Goal: Complete application form: Complete application form

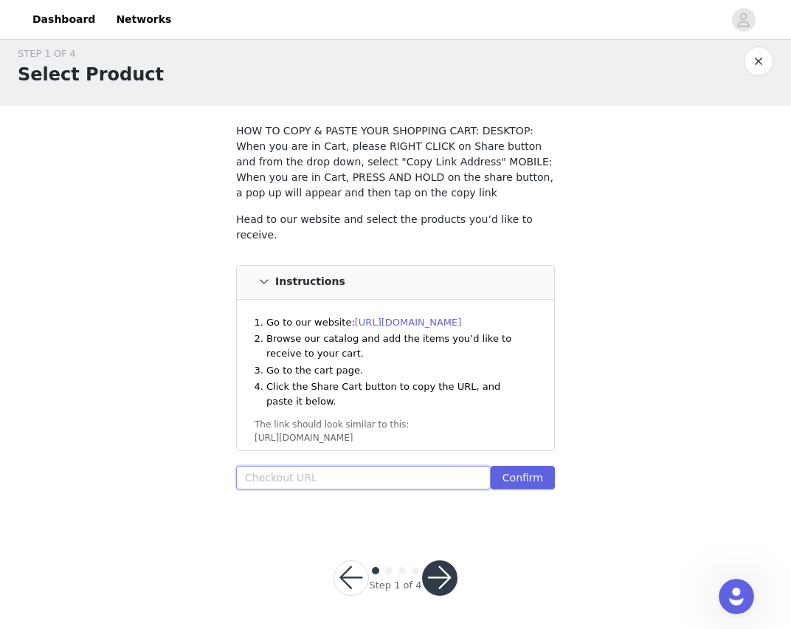
click at [342, 474] on input "text" at bounding box center [363, 478] width 255 height 24
paste input "https://www.windsorstore.com/cart/43267817144371:1,18028831244339:1,43544774410…"
type input "https://www.windsorstore.com/cart/43267817144371:1,18028831244339:1,43544774410…"
click at [531, 479] on button "Confirm" at bounding box center [523, 478] width 64 height 24
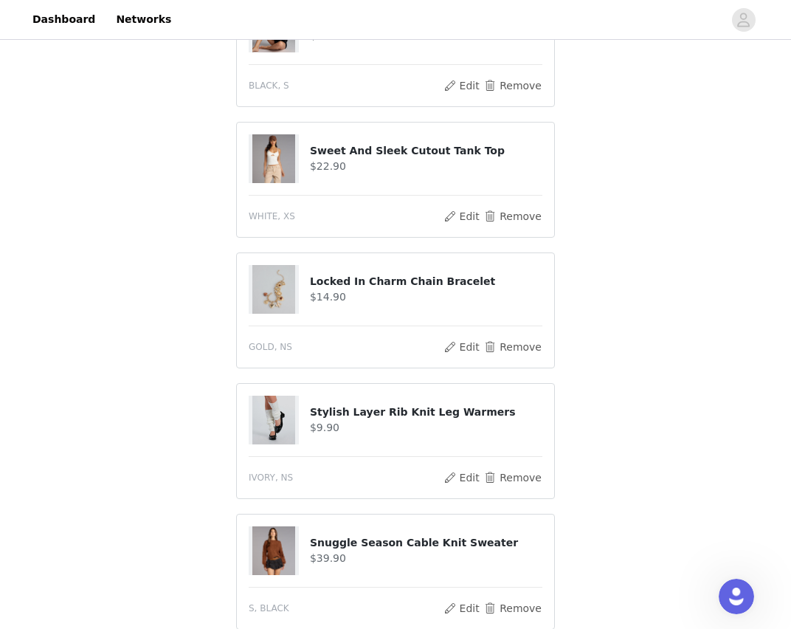
scroll to position [1047, 0]
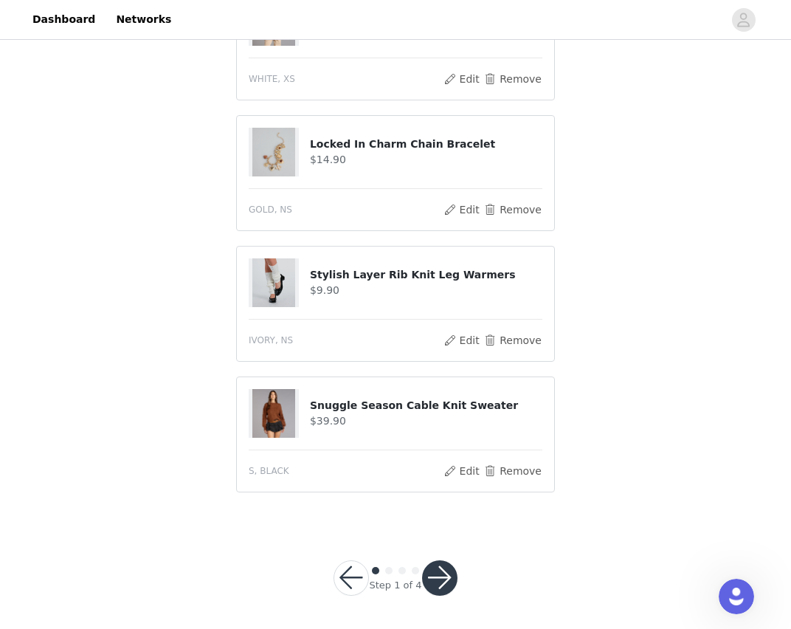
click at [434, 573] on button "button" at bounding box center [439, 577] width 35 height 35
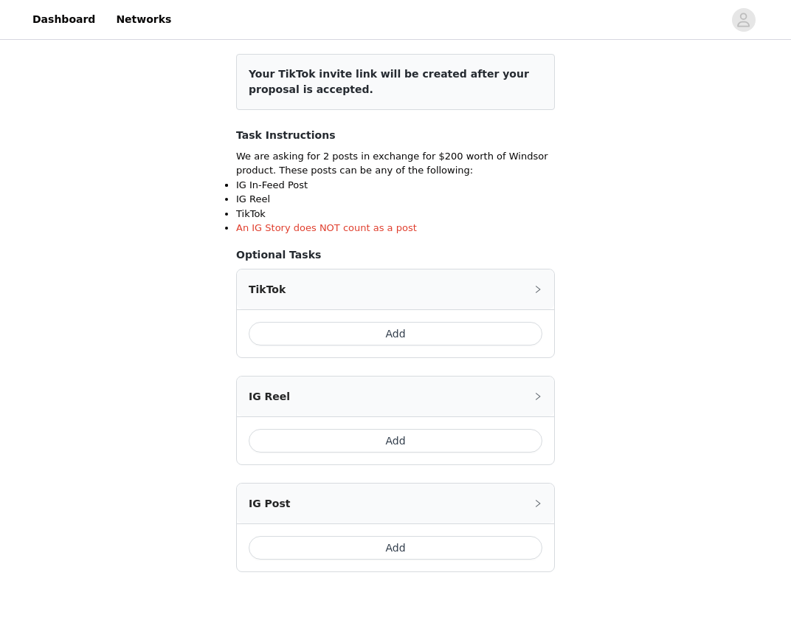
scroll to position [227, 0]
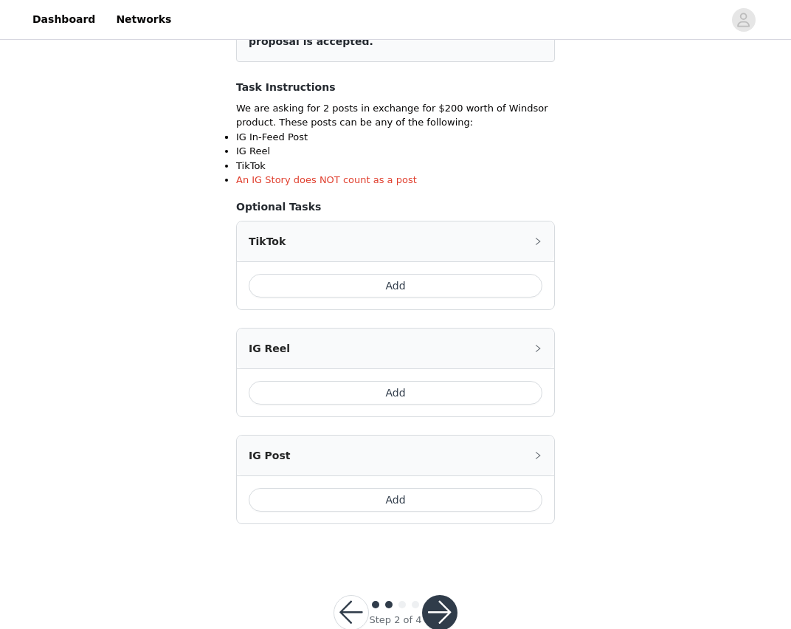
click at [412, 283] on button "Add" at bounding box center [396, 286] width 294 height 24
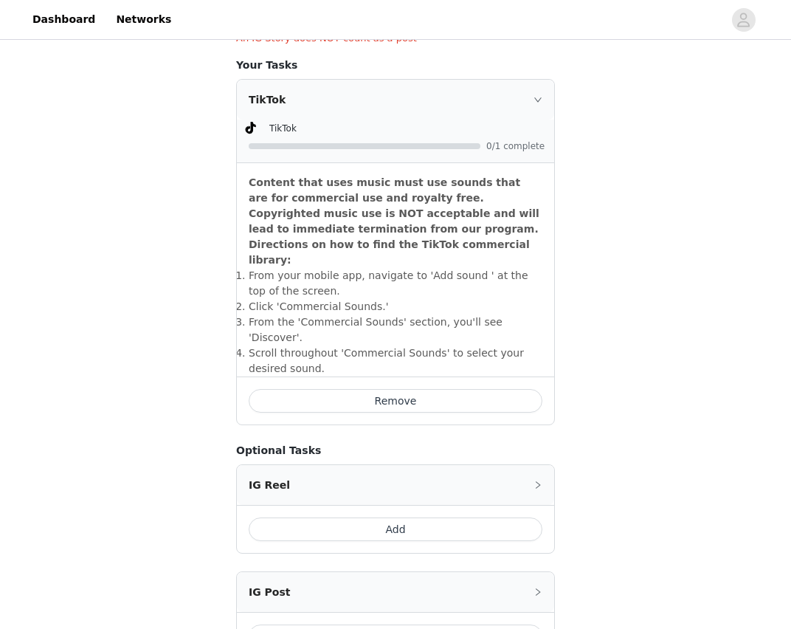
scroll to position [367, 0]
click at [465, 97] on div "TikTok" at bounding box center [395, 100] width 317 height 40
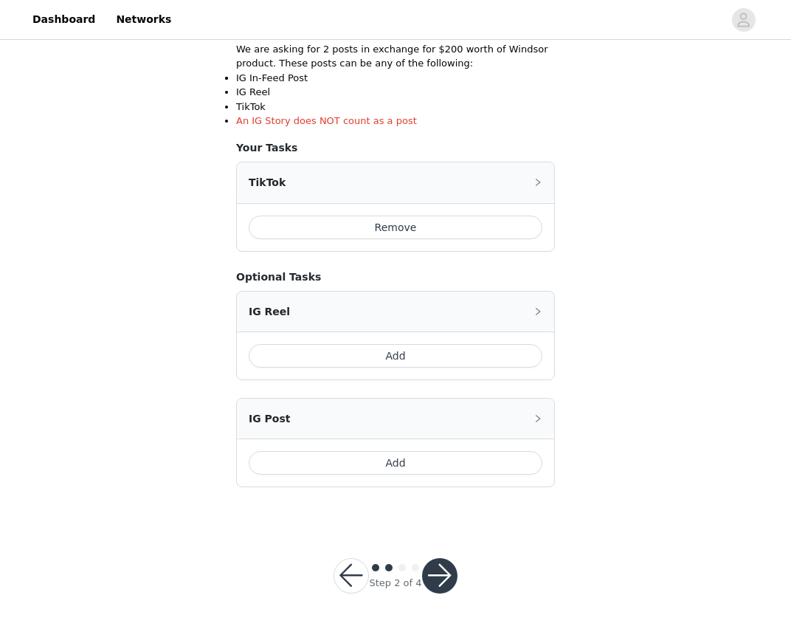
scroll to position [284, 0]
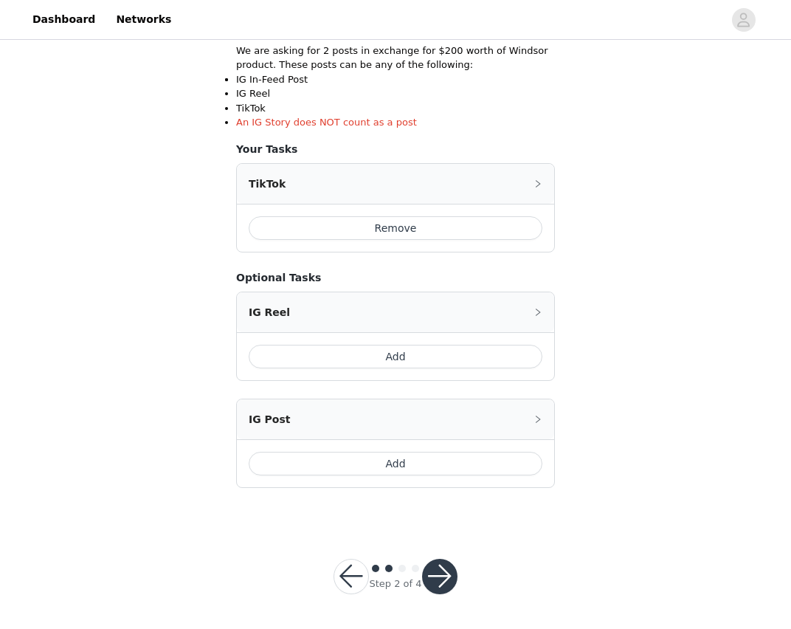
click at [467, 183] on div "TikTok" at bounding box center [395, 184] width 317 height 40
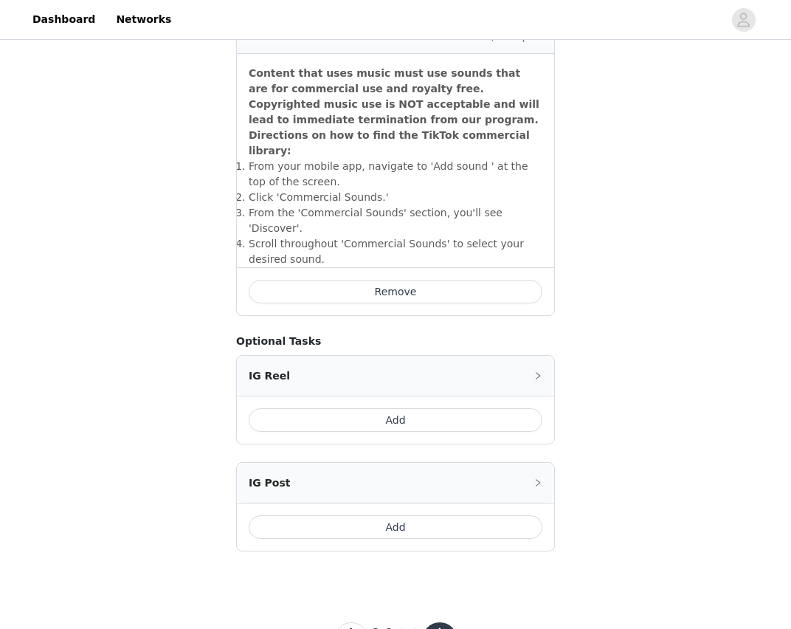
scroll to position [510, 0]
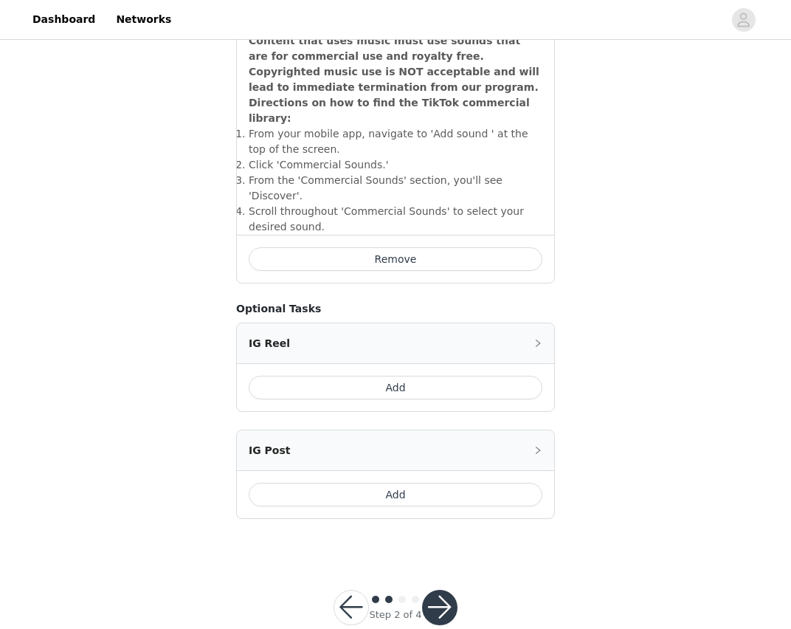
click at [405, 434] on div "IG Post" at bounding box center [395, 450] width 317 height 40
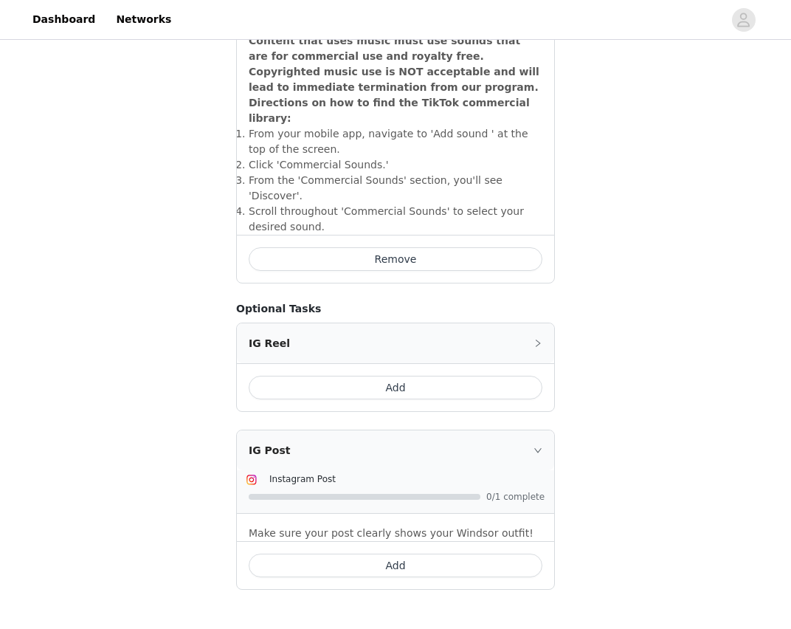
click at [419, 553] on button "Add" at bounding box center [396, 565] width 294 height 24
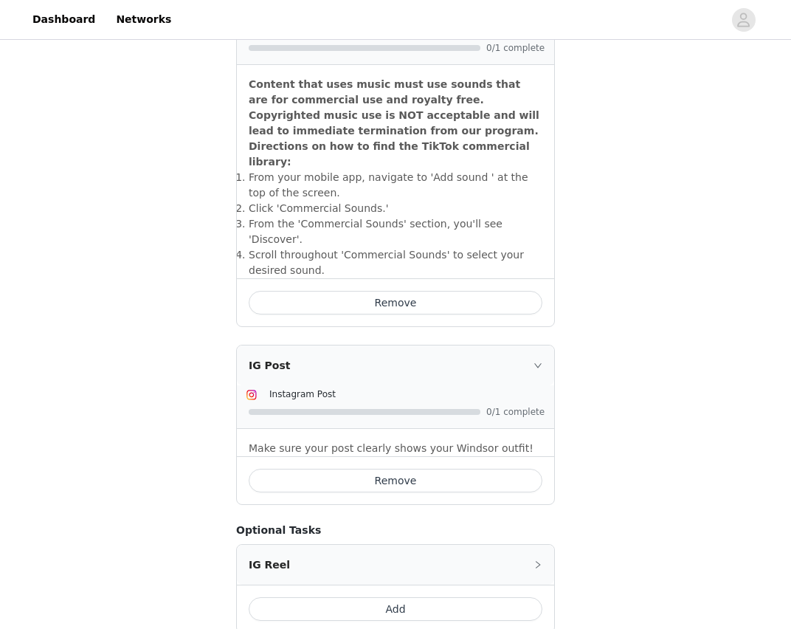
scroll to position [581, 0]
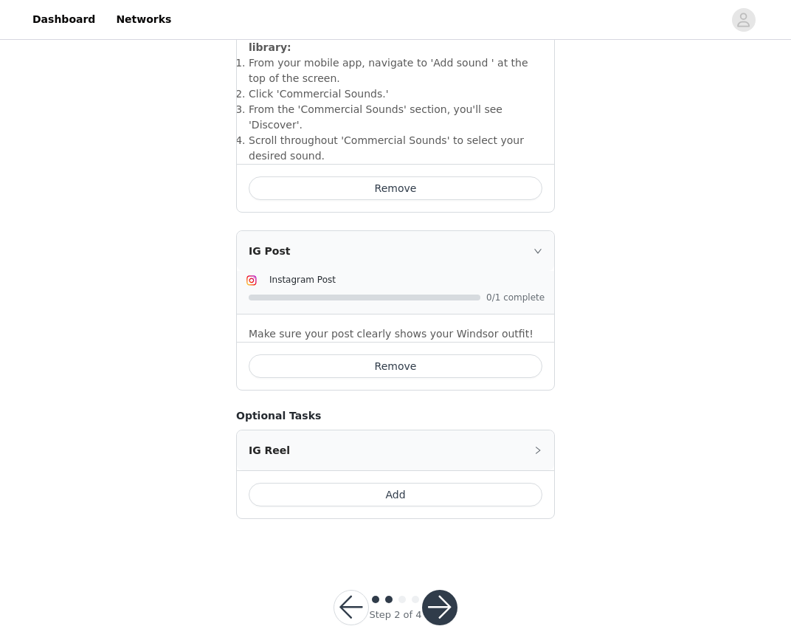
click at [438, 590] on button "button" at bounding box center [439, 607] width 35 height 35
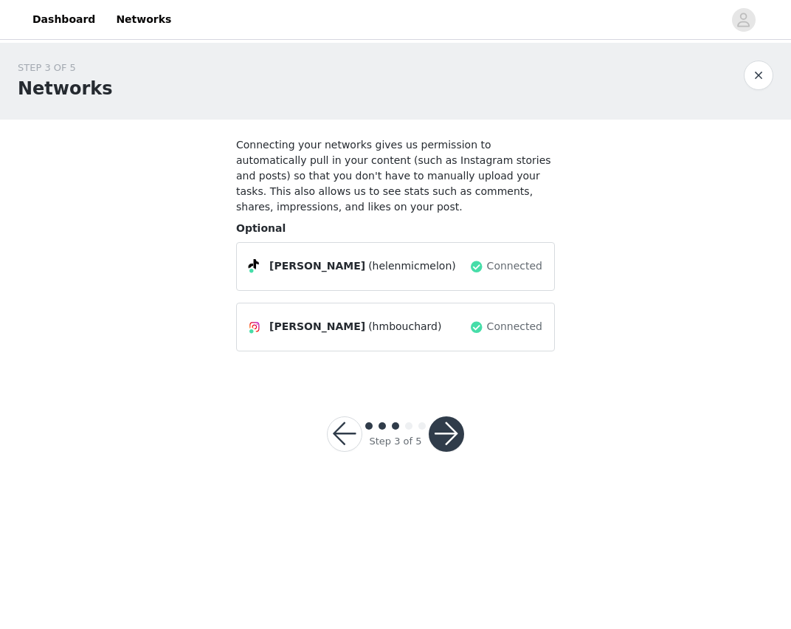
click at [447, 440] on button "button" at bounding box center [446, 433] width 35 height 35
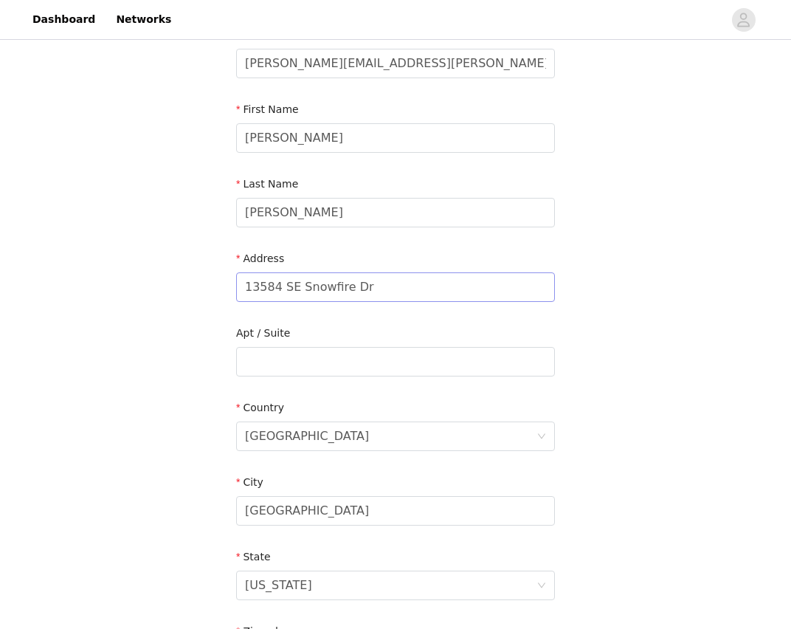
scroll to position [115, 0]
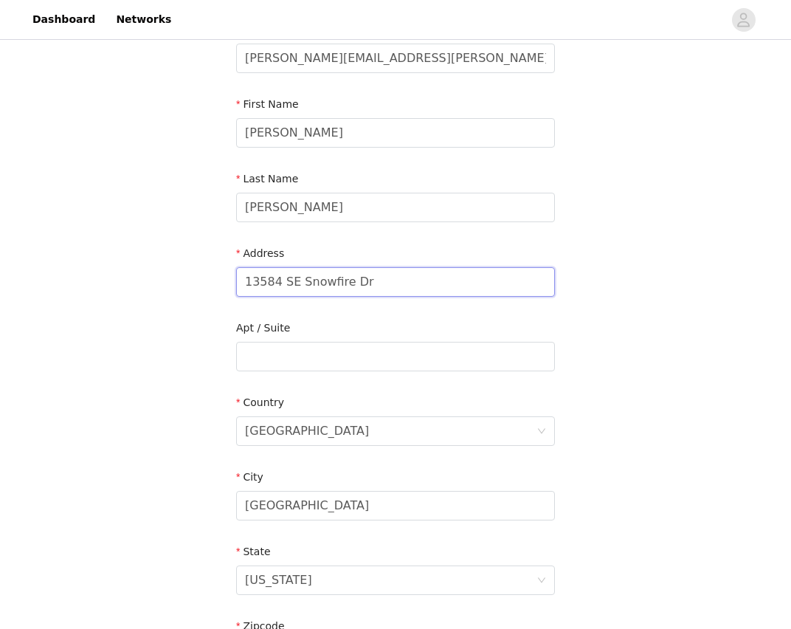
drag, startPoint x: 406, startPoint y: 288, endPoint x: 232, endPoint y: 269, distance: 174.4
click at [232, 270] on section "Email Helen.m.bouchard@gmail.com First Name Helen Last Name Bouchard Address 13…" at bounding box center [395, 394] width 354 height 781
type input "1680 Alder St"
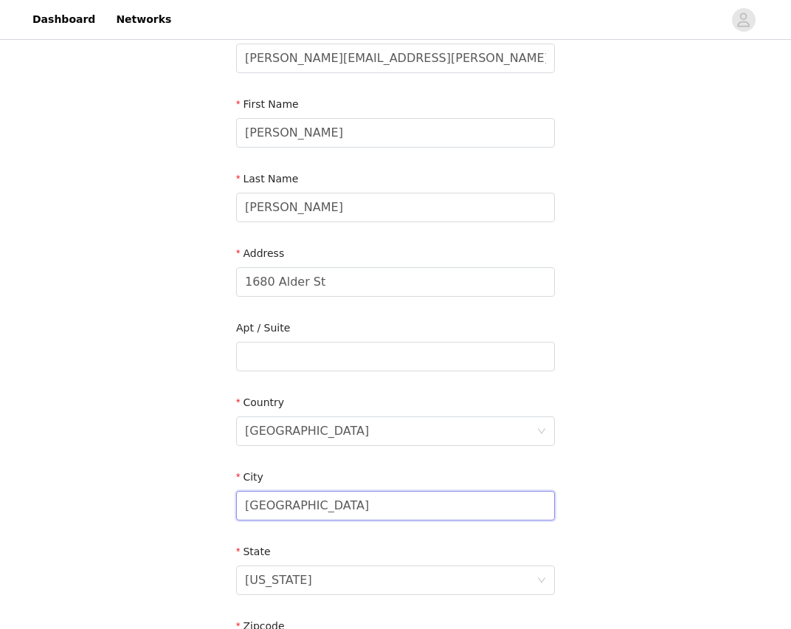
drag, startPoint x: 303, startPoint y: 508, endPoint x: 204, endPoint y: 496, distance: 99.7
click at [204, 496] on div "STEP 4 OF 5 Shipping Information Email Helen.m.bouchard@gmail.com First Name He…" at bounding box center [395, 356] width 791 height 857
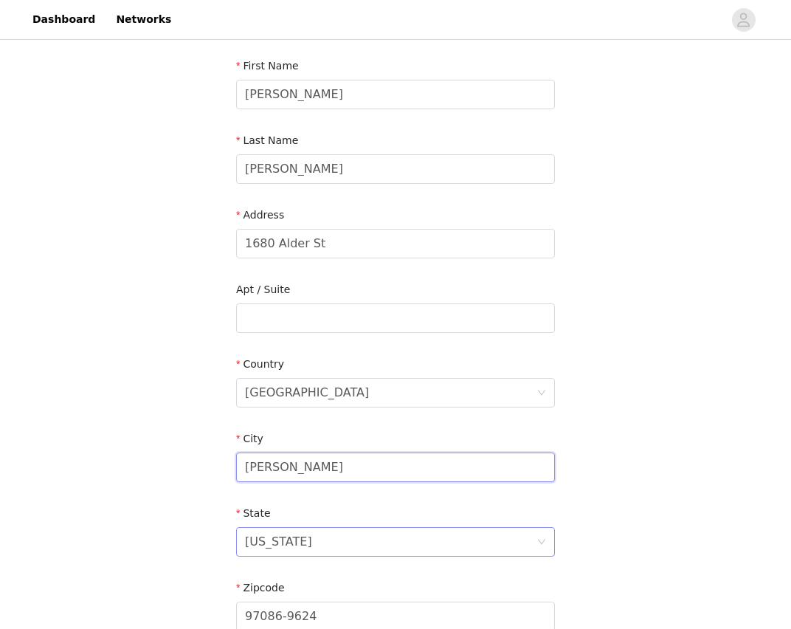
scroll to position [163, 0]
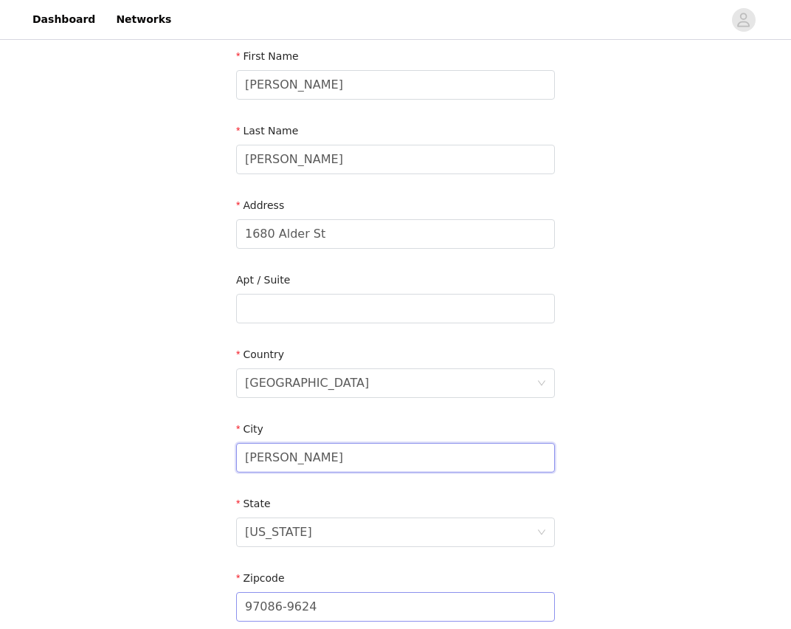
type input "Eugene"
drag, startPoint x: 334, startPoint y: 609, endPoint x: 224, endPoint y: 607, distance: 110.0
click at [224, 607] on section "Email Helen.m.bouchard@gmail.com First Name Helen Last Name Bouchard Address 16…" at bounding box center [395, 346] width 354 height 781
type input "97041"
click at [587, 507] on div "STEP 4 OF 5 Shipping Information Email Helen.m.bouchard@gmail.com First Name He…" at bounding box center [395, 308] width 791 height 857
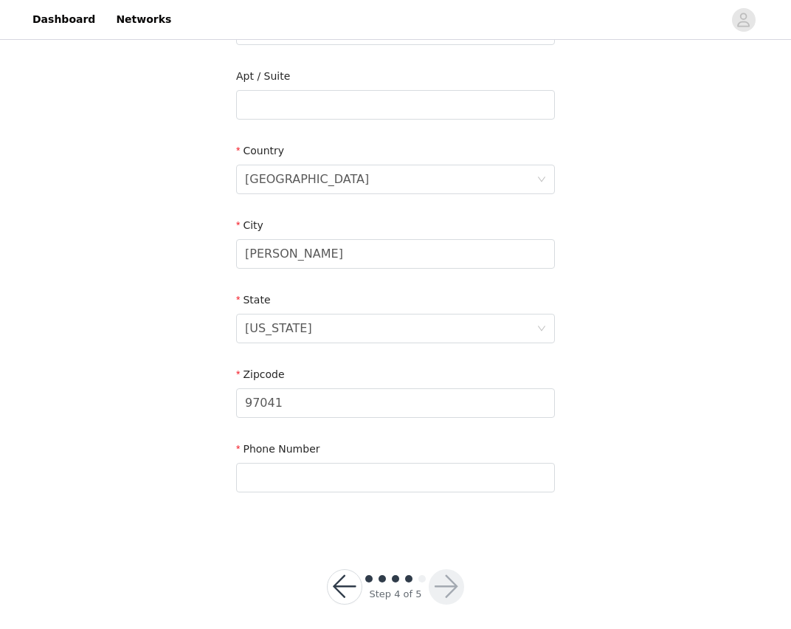
scroll to position [370, 0]
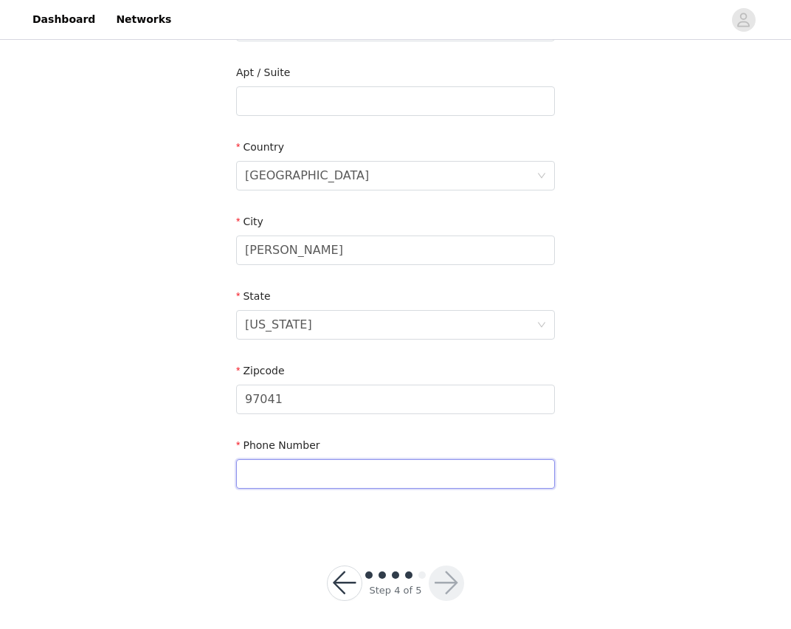
click at [475, 469] on input "text" at bounding box center [395, 474] width 319 height 30
type input "9712528712"
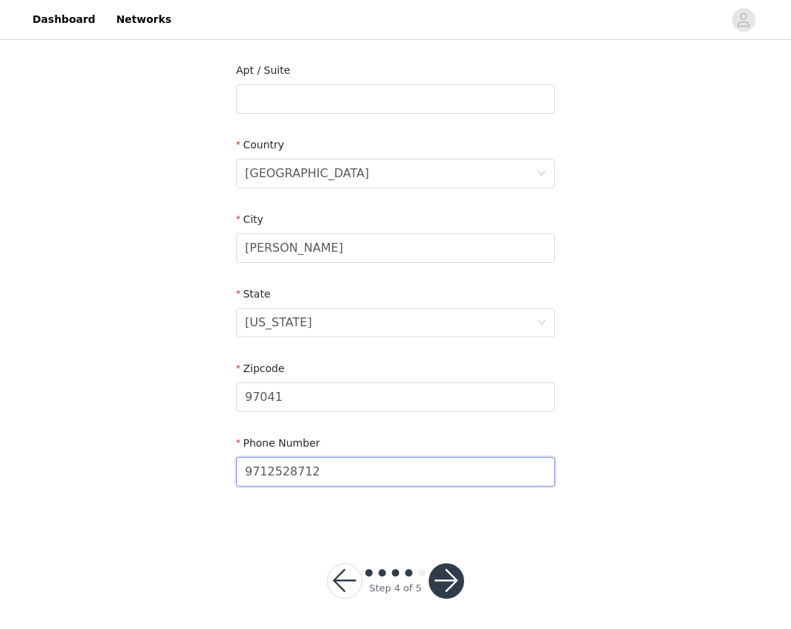
scroll to position [377, 0]
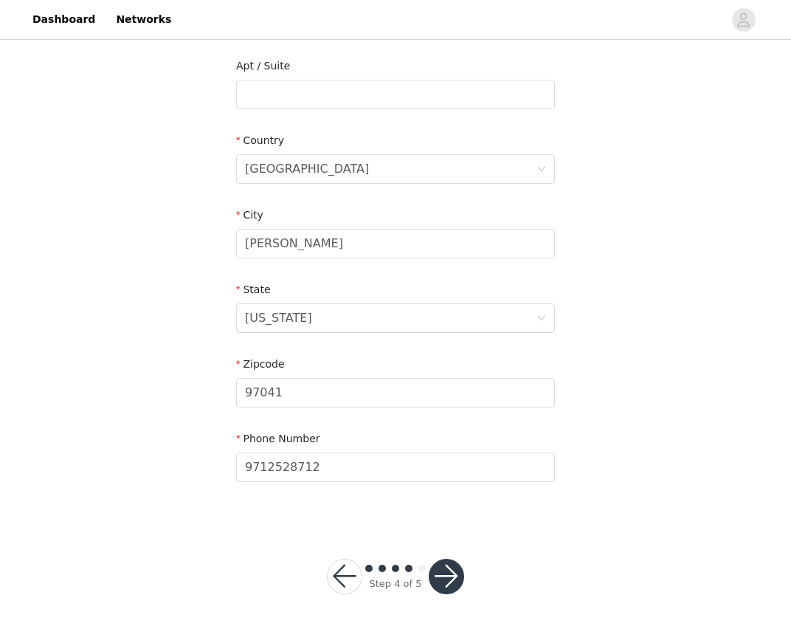
click at [448, 579] on button "button" at bounding box center [446, 576] width 35 height 35
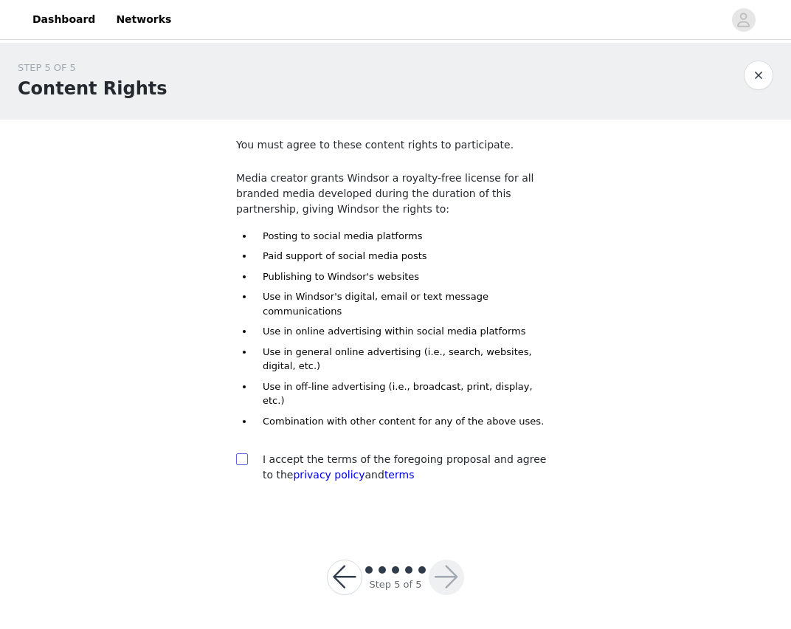
click at [243, 453] on input "checkbox" at bounding box center [241, 458] width 10 height 10
checkbox input "true"
click at [453, 559] on button "button" at bounding box center [446, 576] width 35 height 35
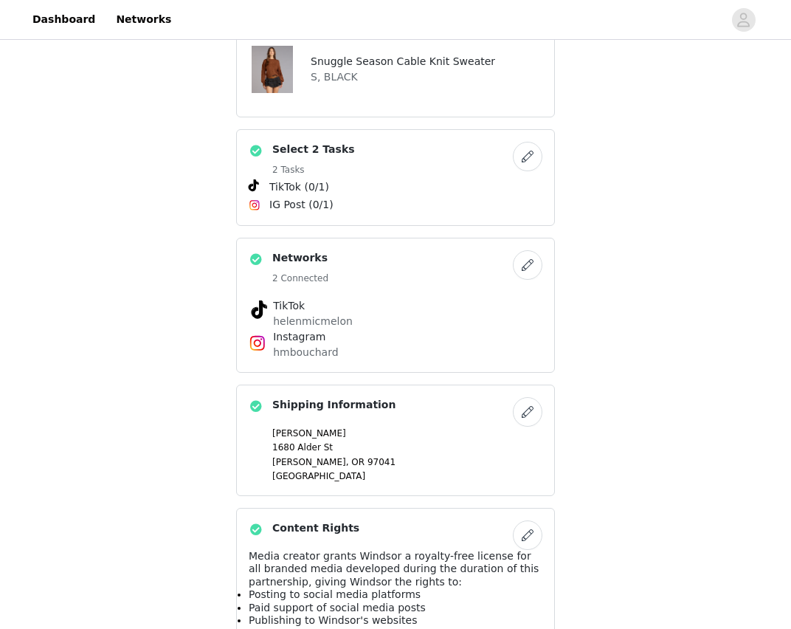
scroll to position [776, 0]
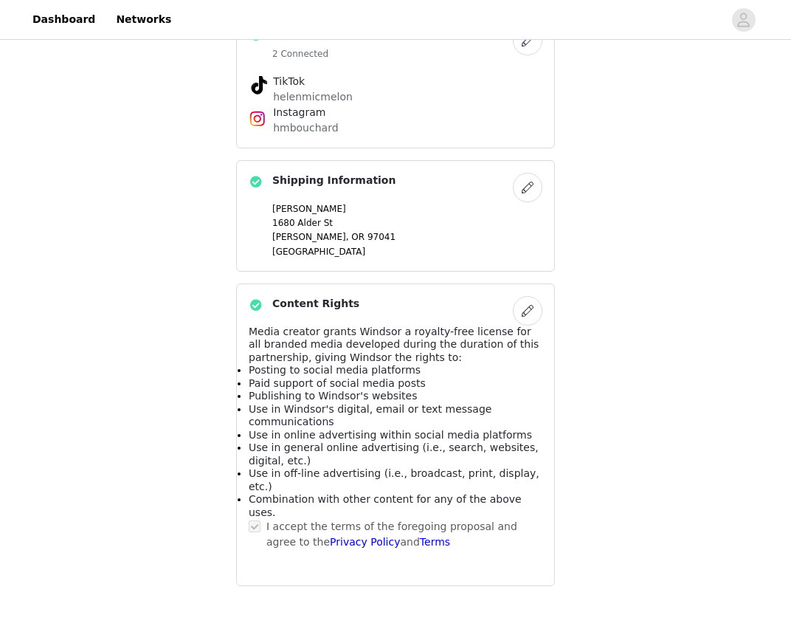
scroll to position [0, 0]
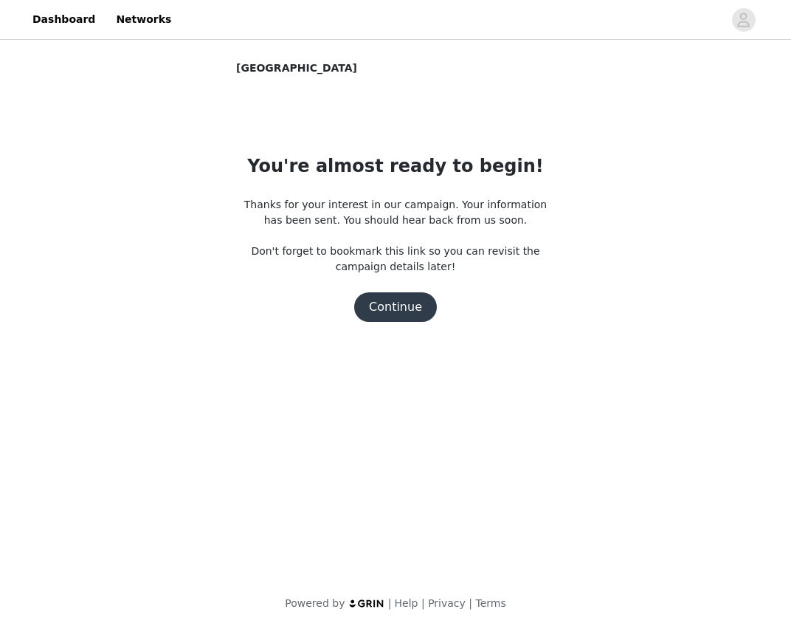
click at [415, 308] on button "Continue" at bounding box center [395, 307] width 83 height 30
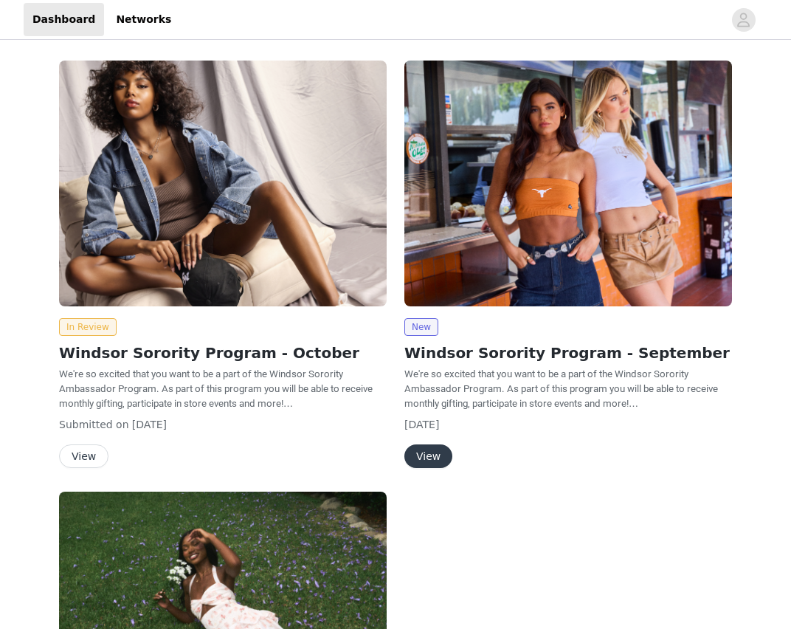
scroll to position [33, 0]
